Goal: Find specific page/section: Find specific page/section

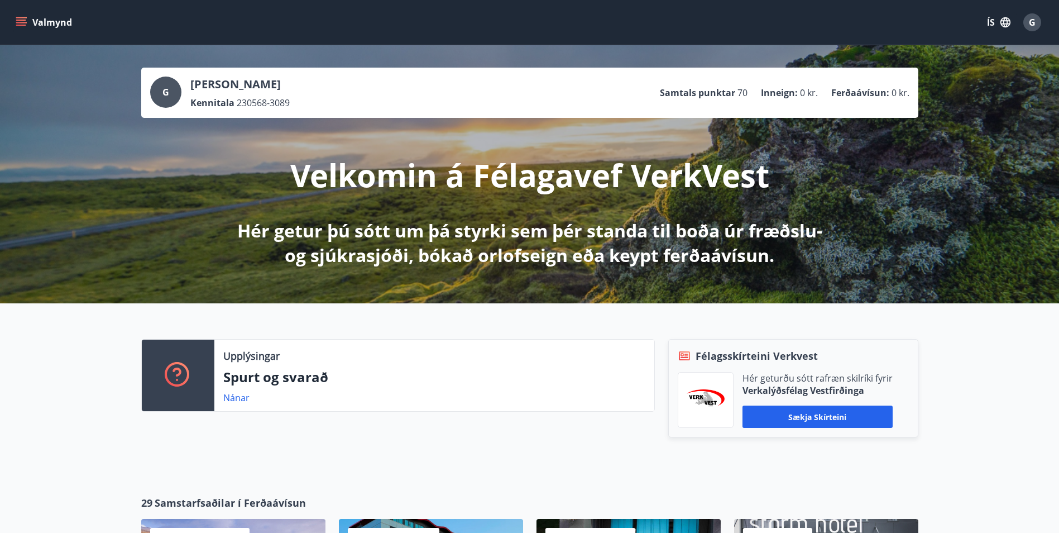
click at [22, 23] on icon "menu" at bounding box center [22, 22] width 12 height 1
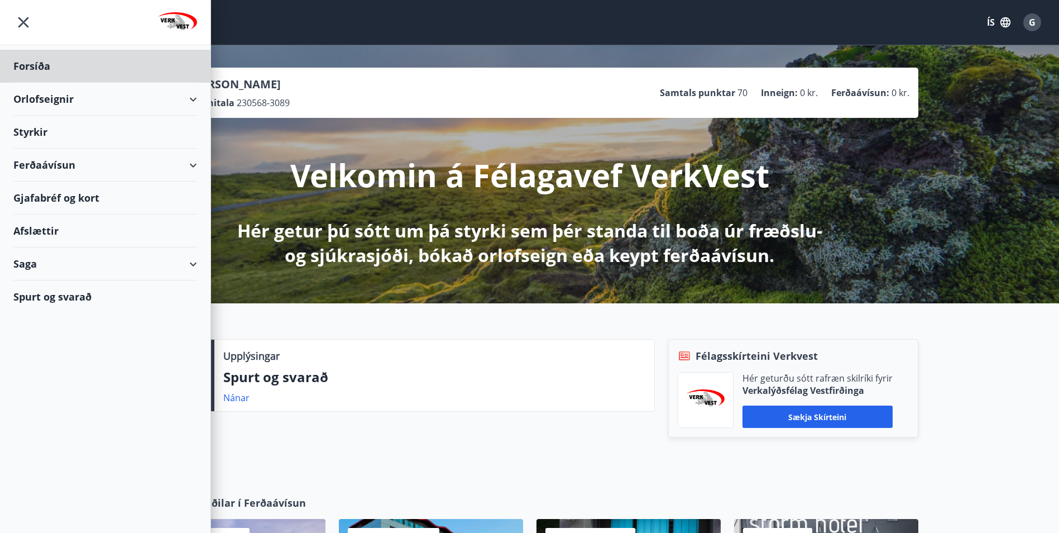
click at [73, 133] on div "Styrkir" at bounding box center [105, 132] width 184 height 33
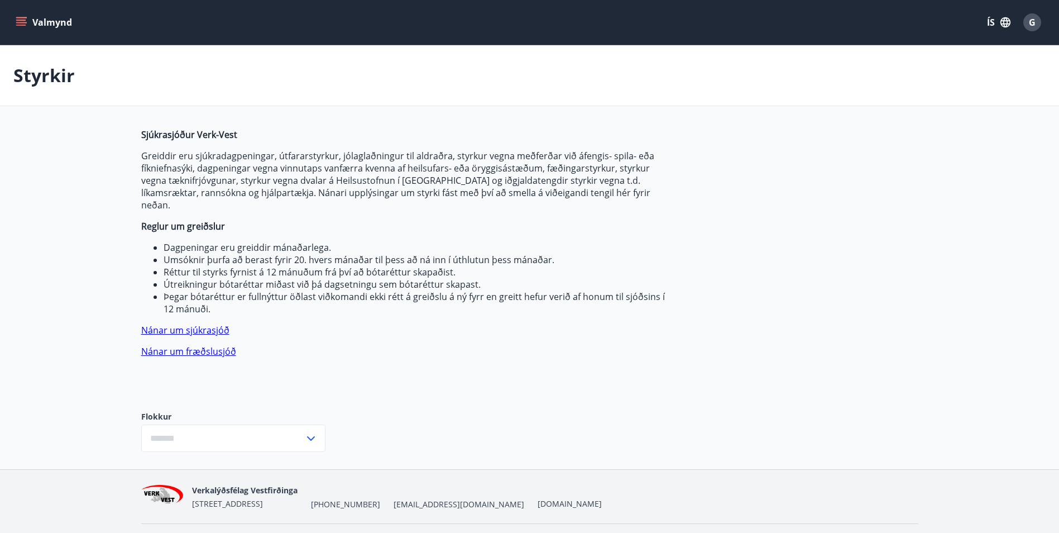
type input "***"
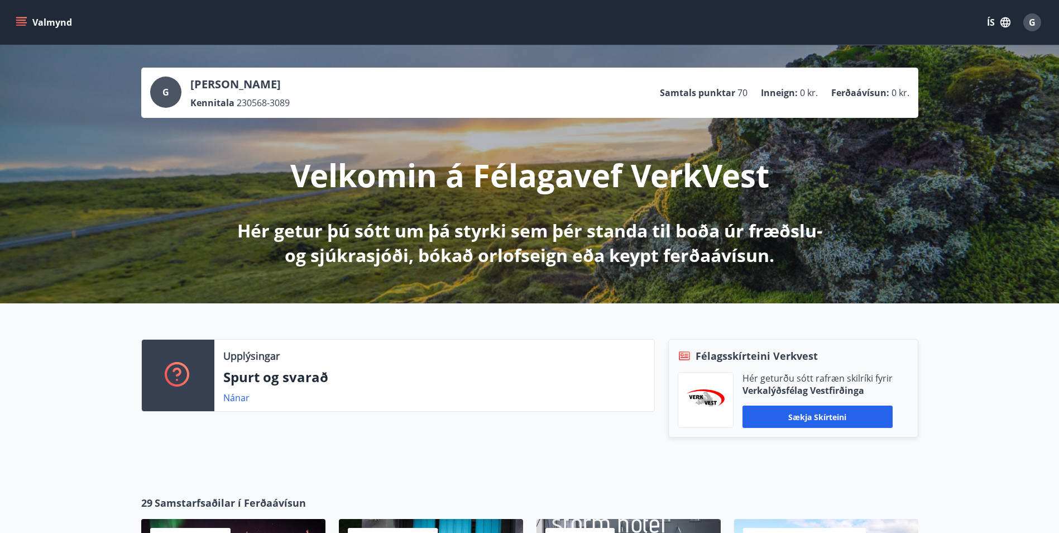
drag, startPoint x: 0, startPoint y: 0, endPoint x: 377, endPoint y: 429, distance: 571.2
click at [376, 429] on div "Upplýsingar Spurt og svarað Nánar" at bounding box center [391, 399] width 527 height 121
click at [1031, 23] on span "G" at bounding box center [1032, 22] width 7 height 12
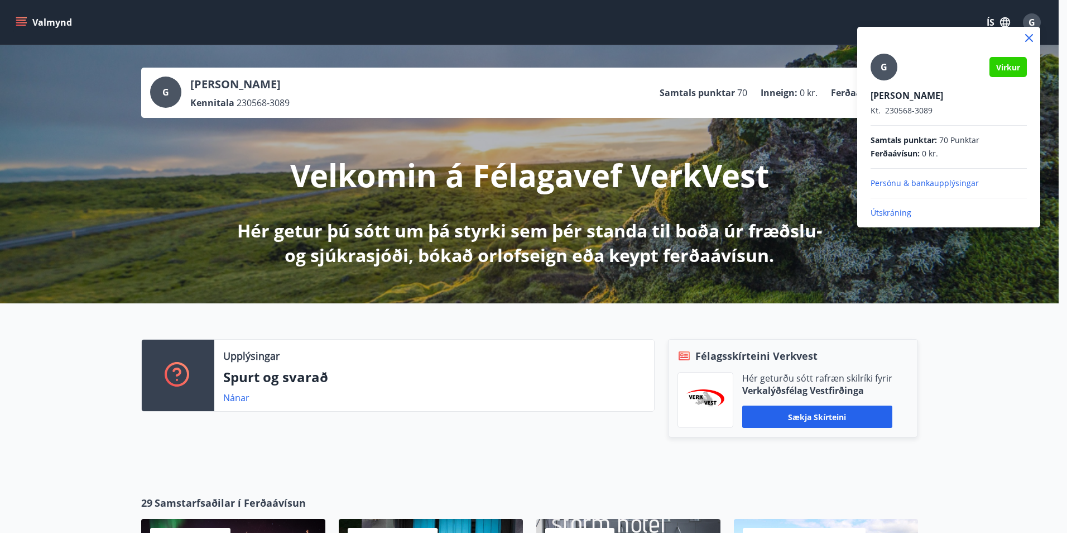
click at [902, 210] on p "Útskráning" at bounding box center [949, 212] width 156 height 11
